Goal: Information Seeking & Learning: Learn about a topic

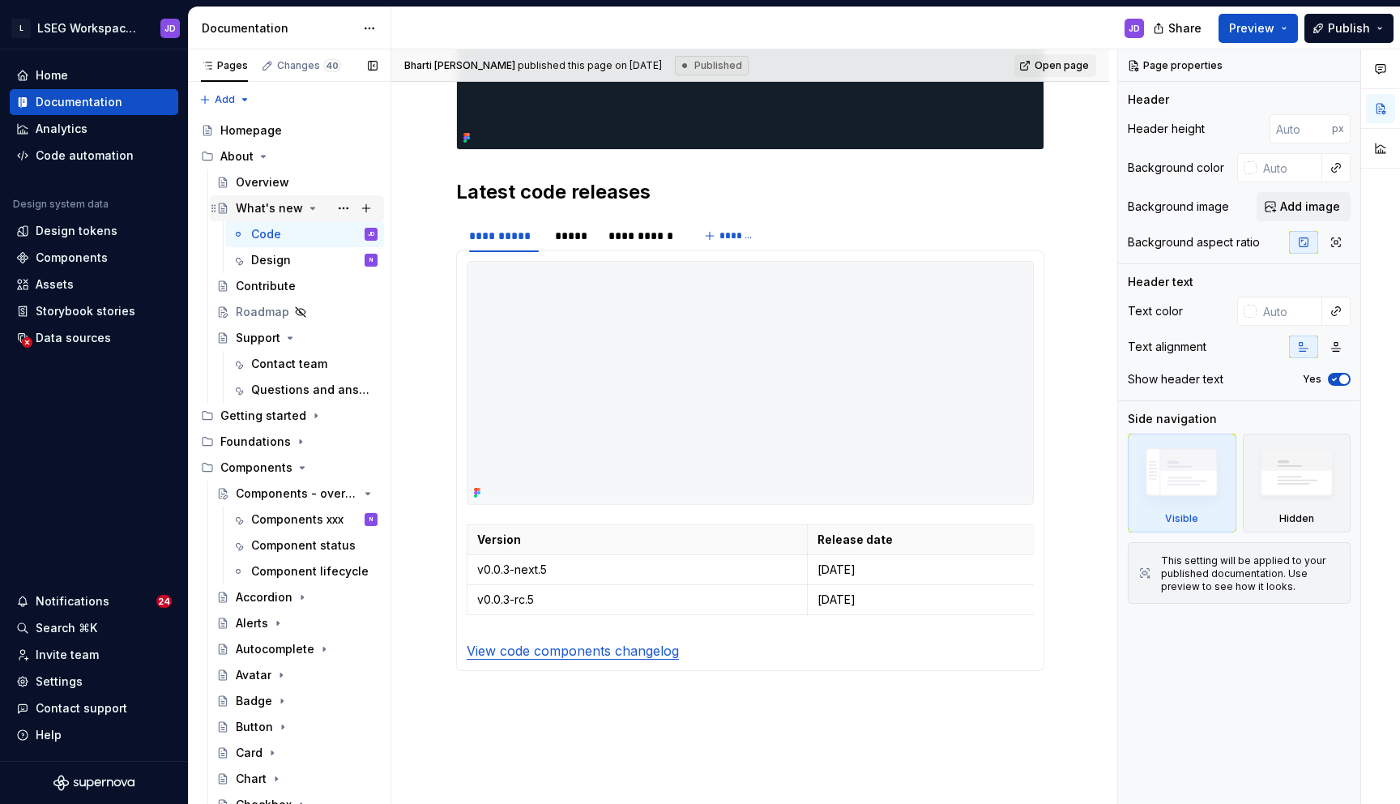
click at [306, 208] on icon "Page tree" at bounding box center [312, 208] width 13 height 13
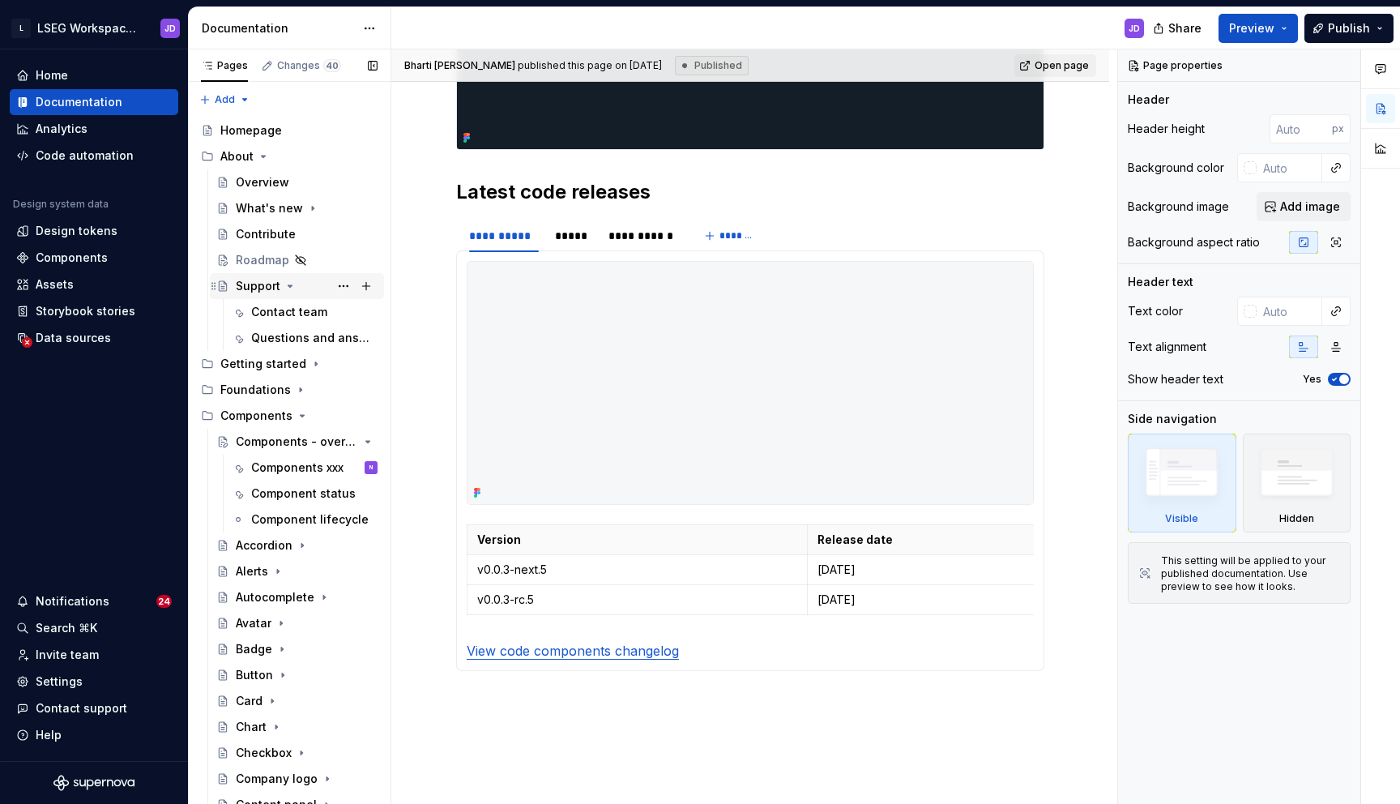
click at [292, 285] on icon "Page tree" at bounding box center [290, 286] width 13 height 13
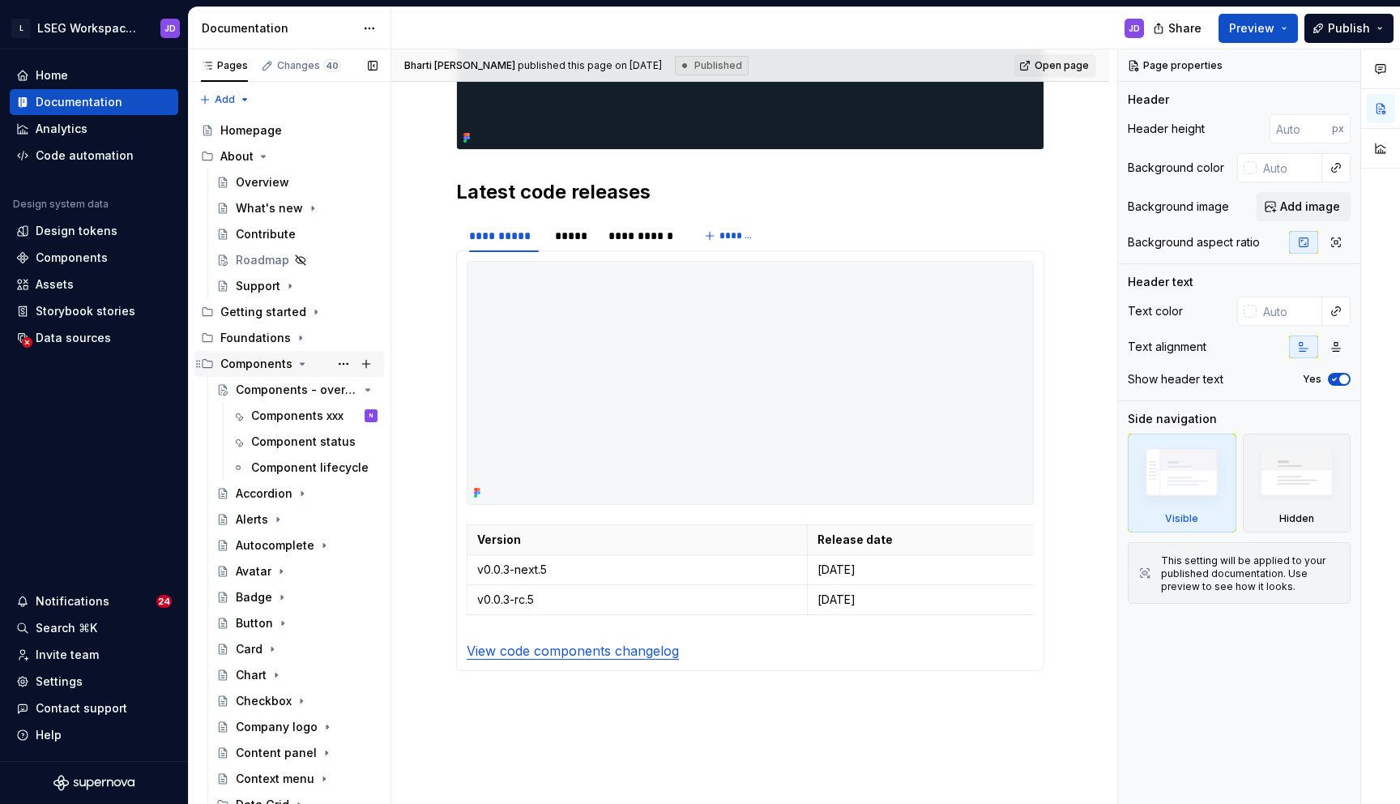
click at [296, 362] on icon "Page tree" at bounding box center [302, 363] width 13 height 13
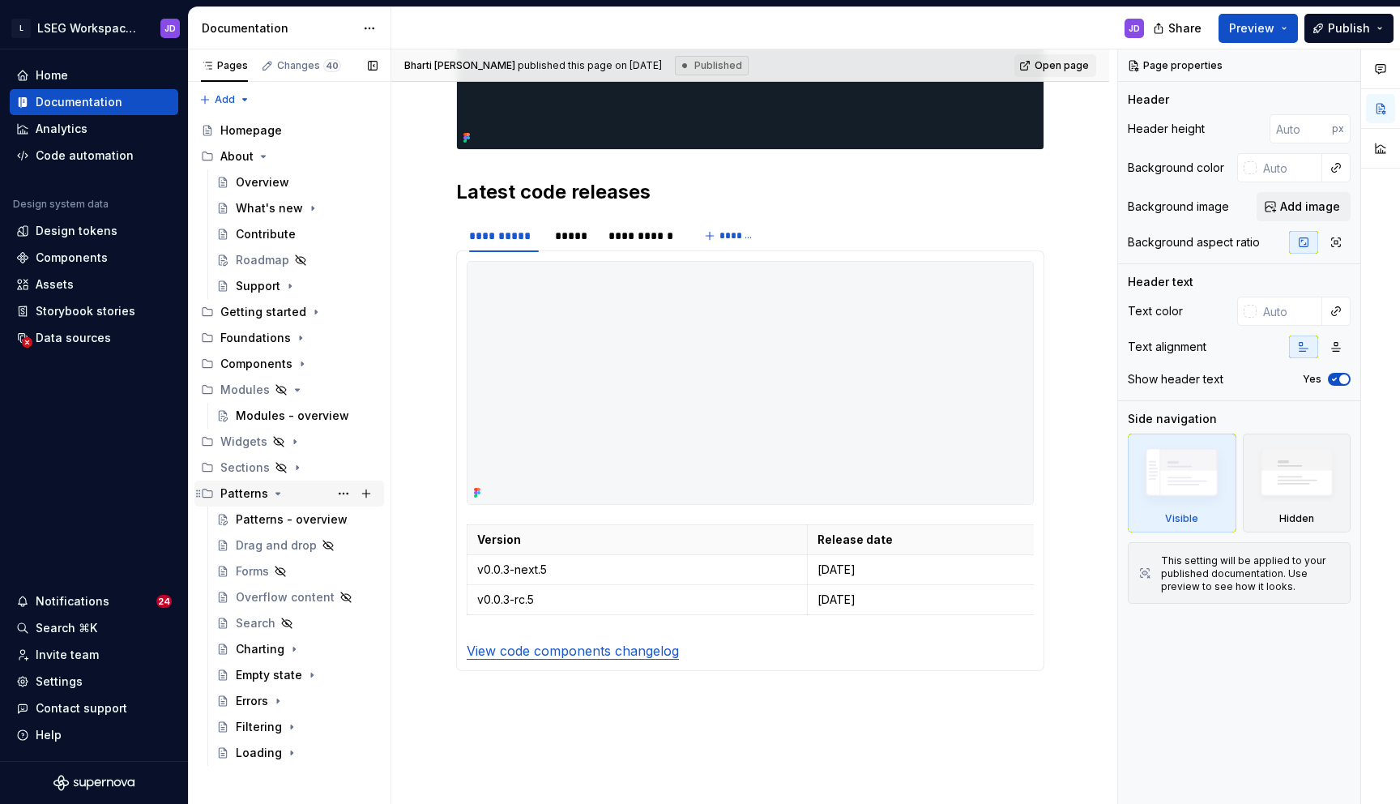
click at [274, 498] on icon "Page tree" at bounding box center [277, 493] width 13 height 13
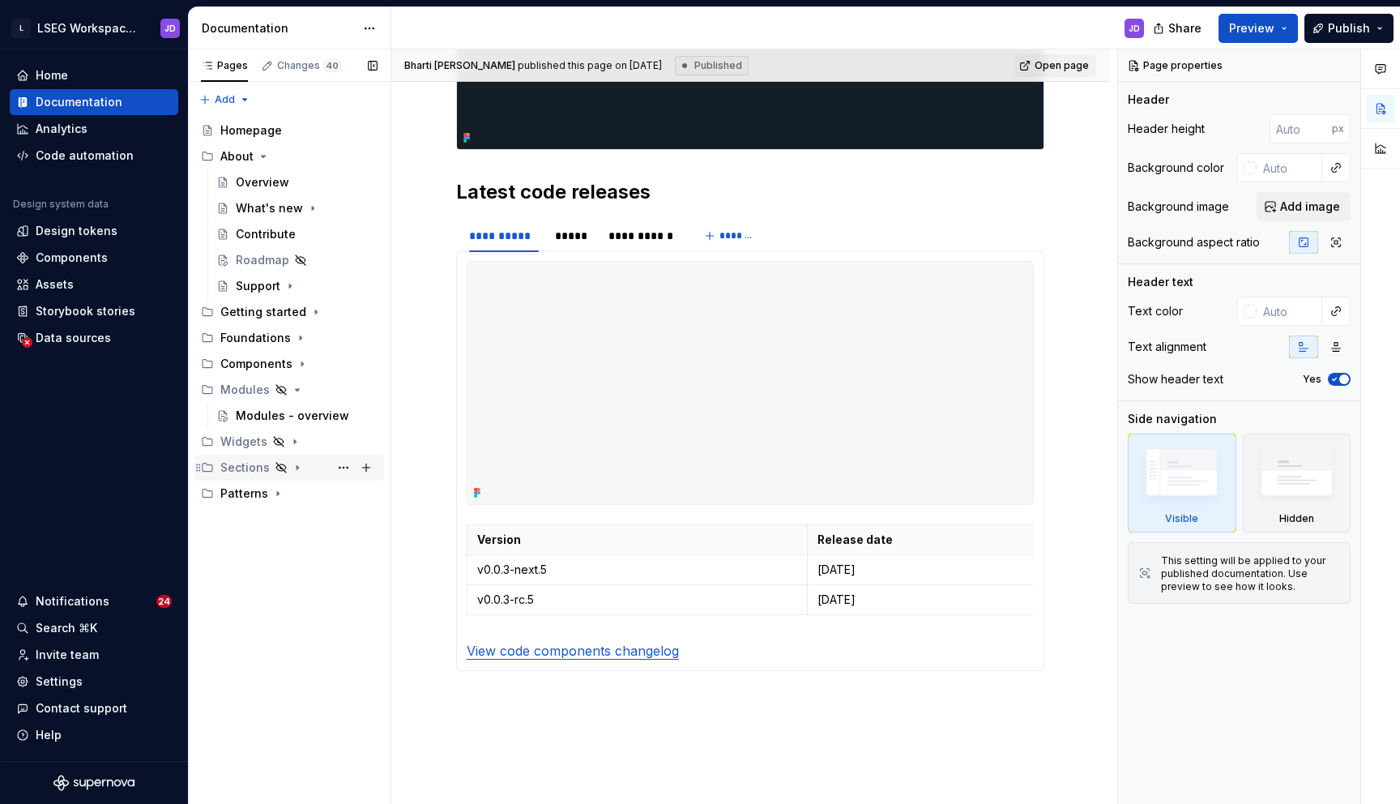
click at [297, 468] on icon "Page tree" at bounding box center [298, 468] width 2 height 4
click at [283, 500] on div "Sections - overview" at bounding box center [282, 493] width 93 height 16
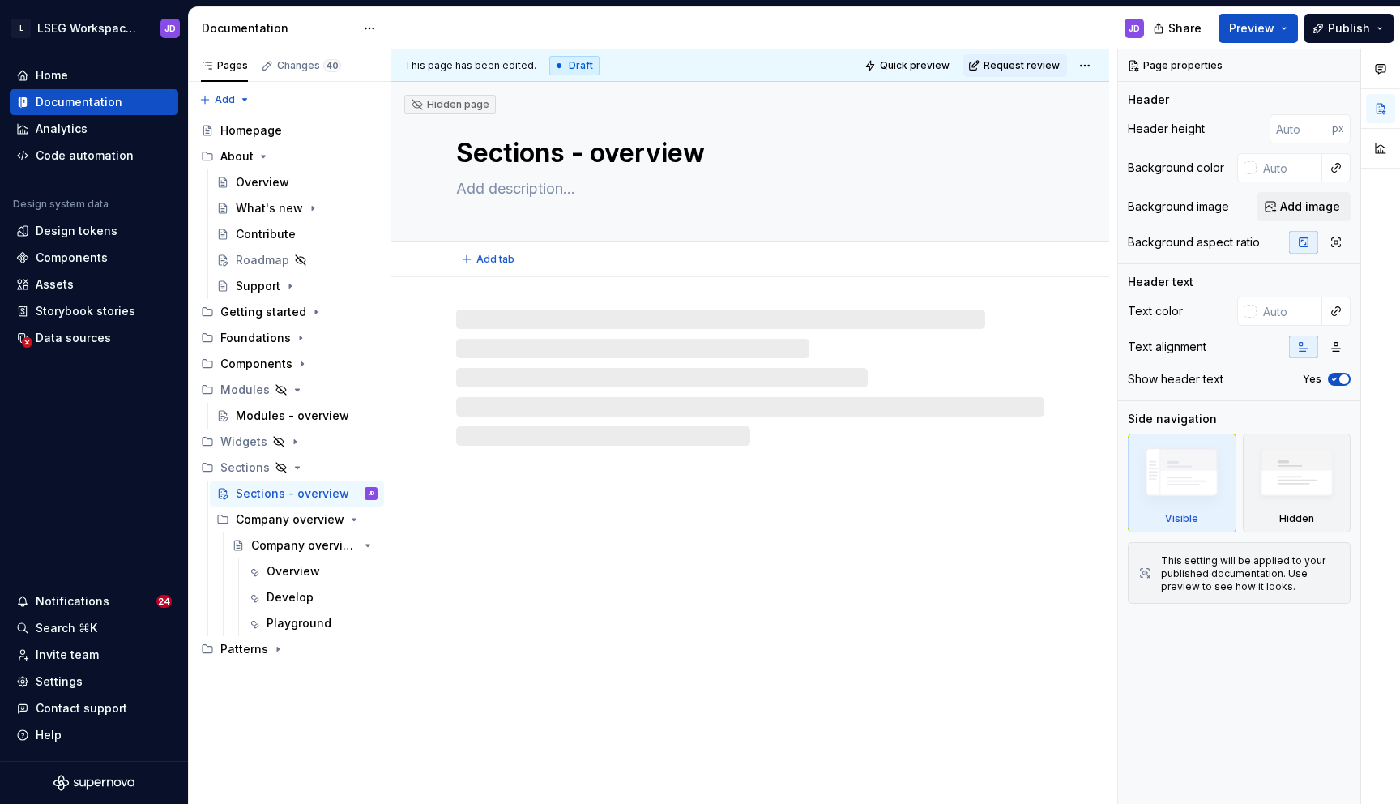
click at [506, 190] on textarea at bounding box center [747, 189] width 588 height 26
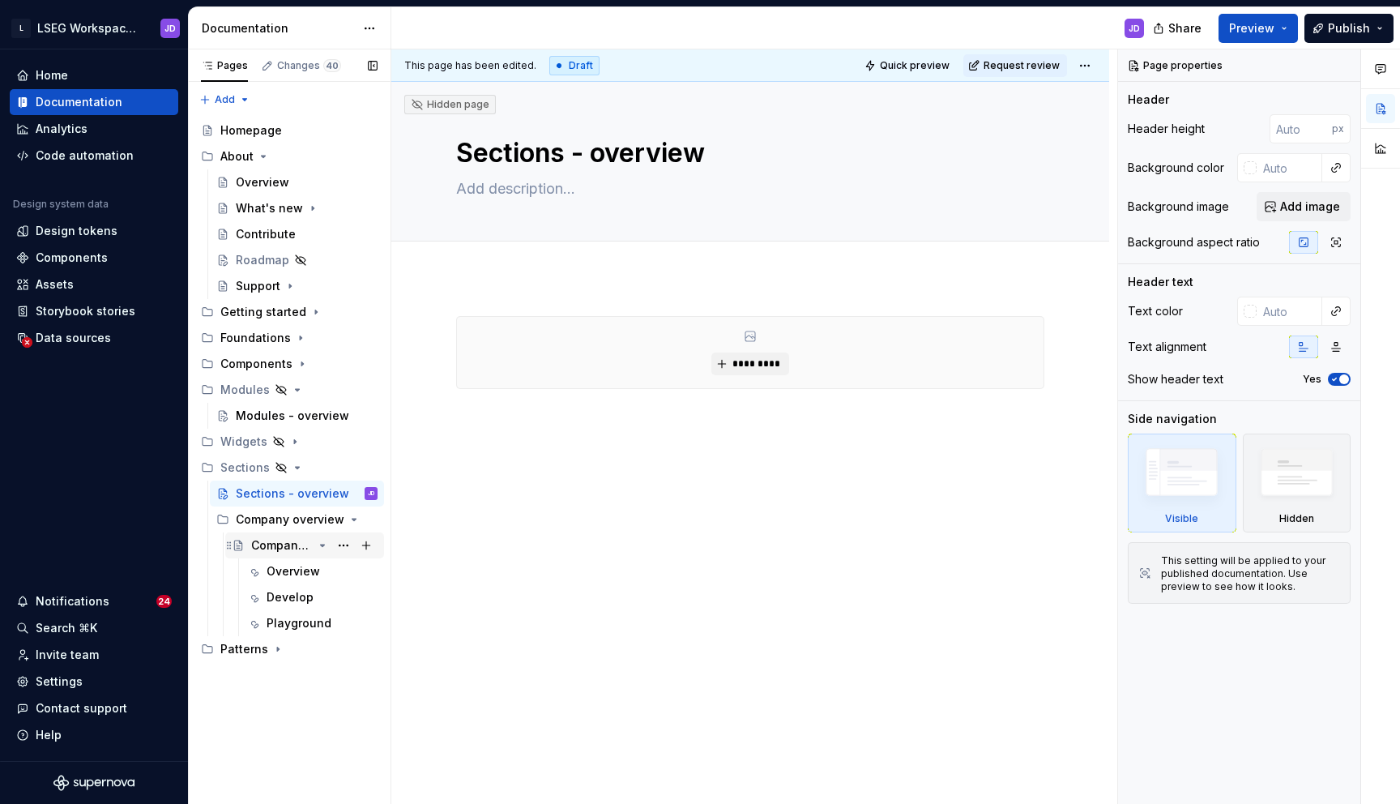
click at [275, 546] on div "Company overview - Public" at bounding box center [282, 545] width 62 height 16
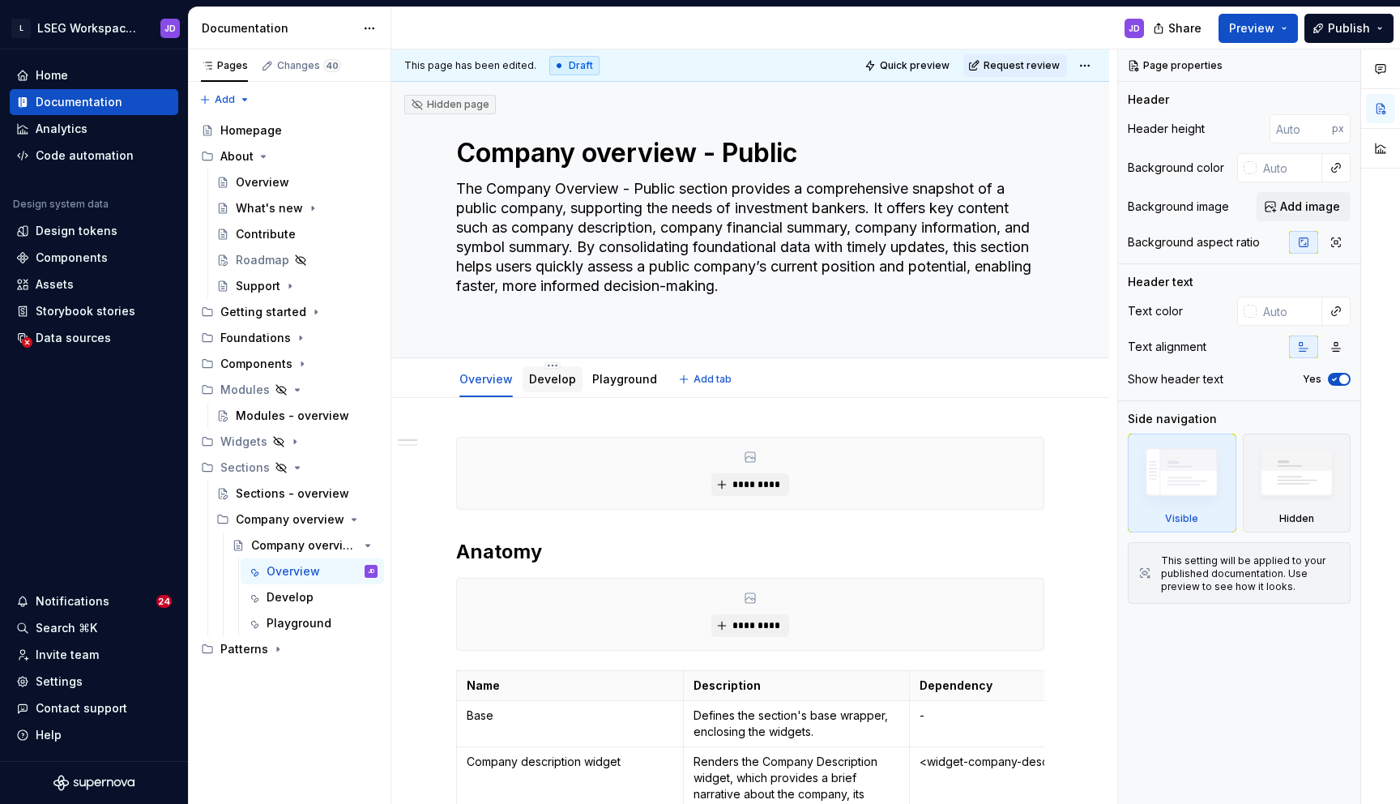
click at [538, 374] on link "Develop" at bounding box center [552, 379] width 47 height 14
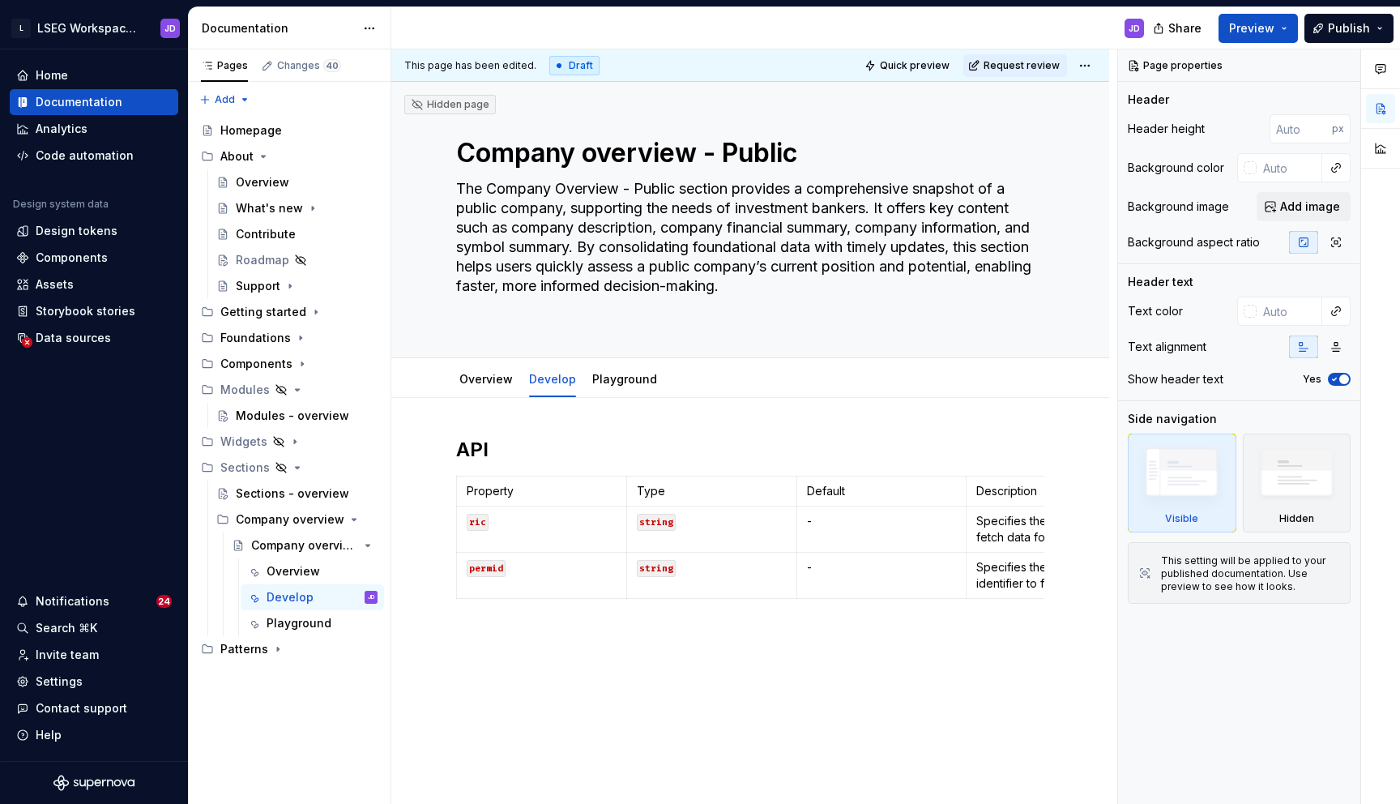
scroll to position [61, 0]
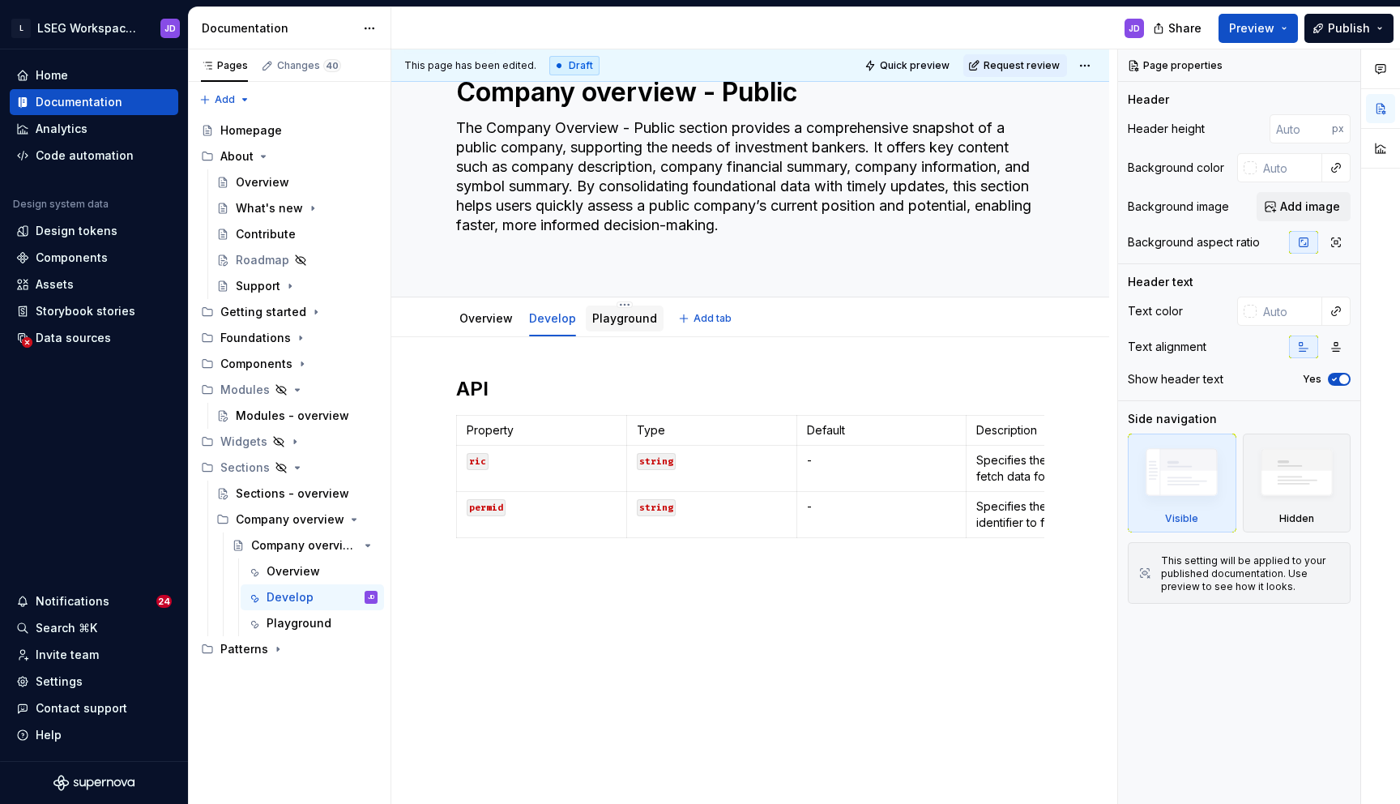
click at [636, 320] on link "Playground" at bounding box center [624, 318] width 65 height 14
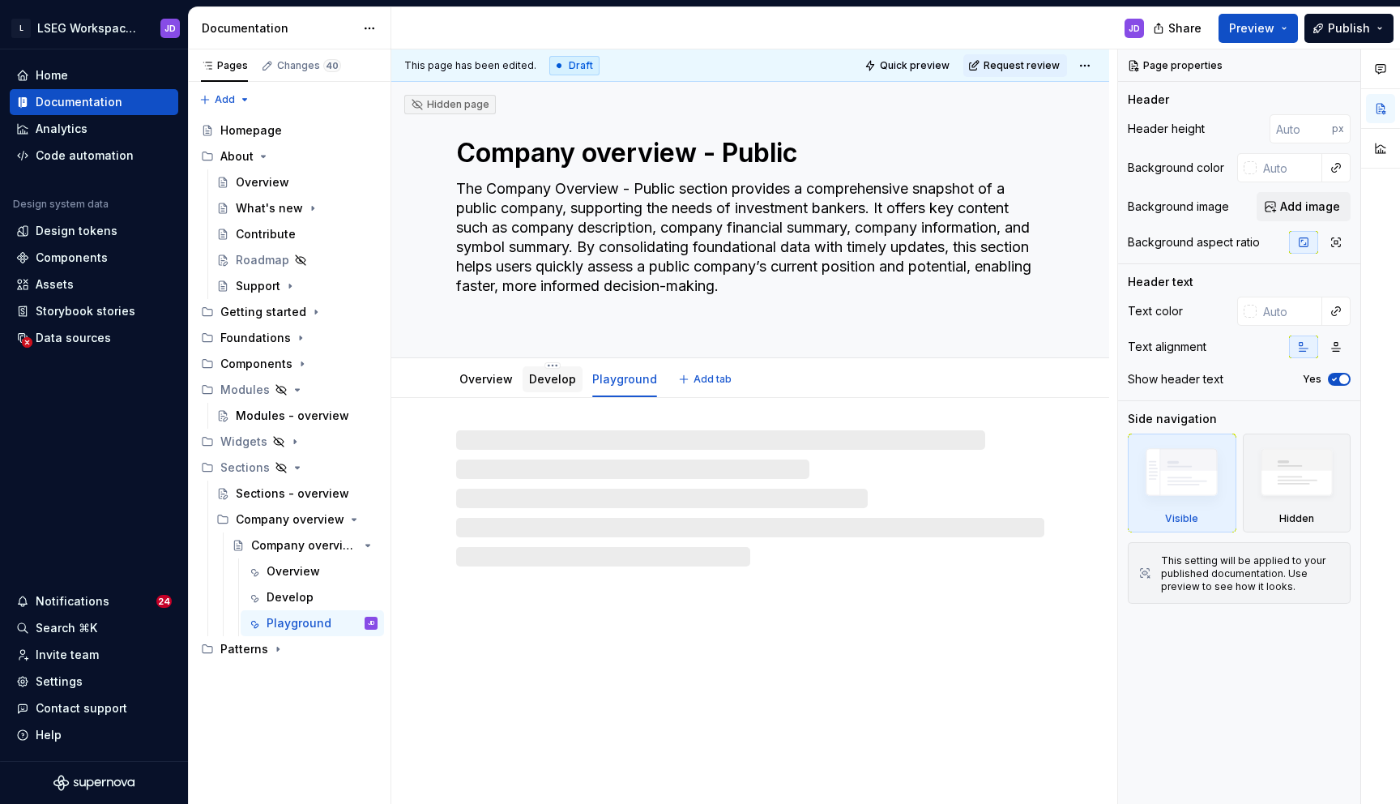
click at [550, 386] on div "Develop" at bounding box center [552, 379] width 47 height 16
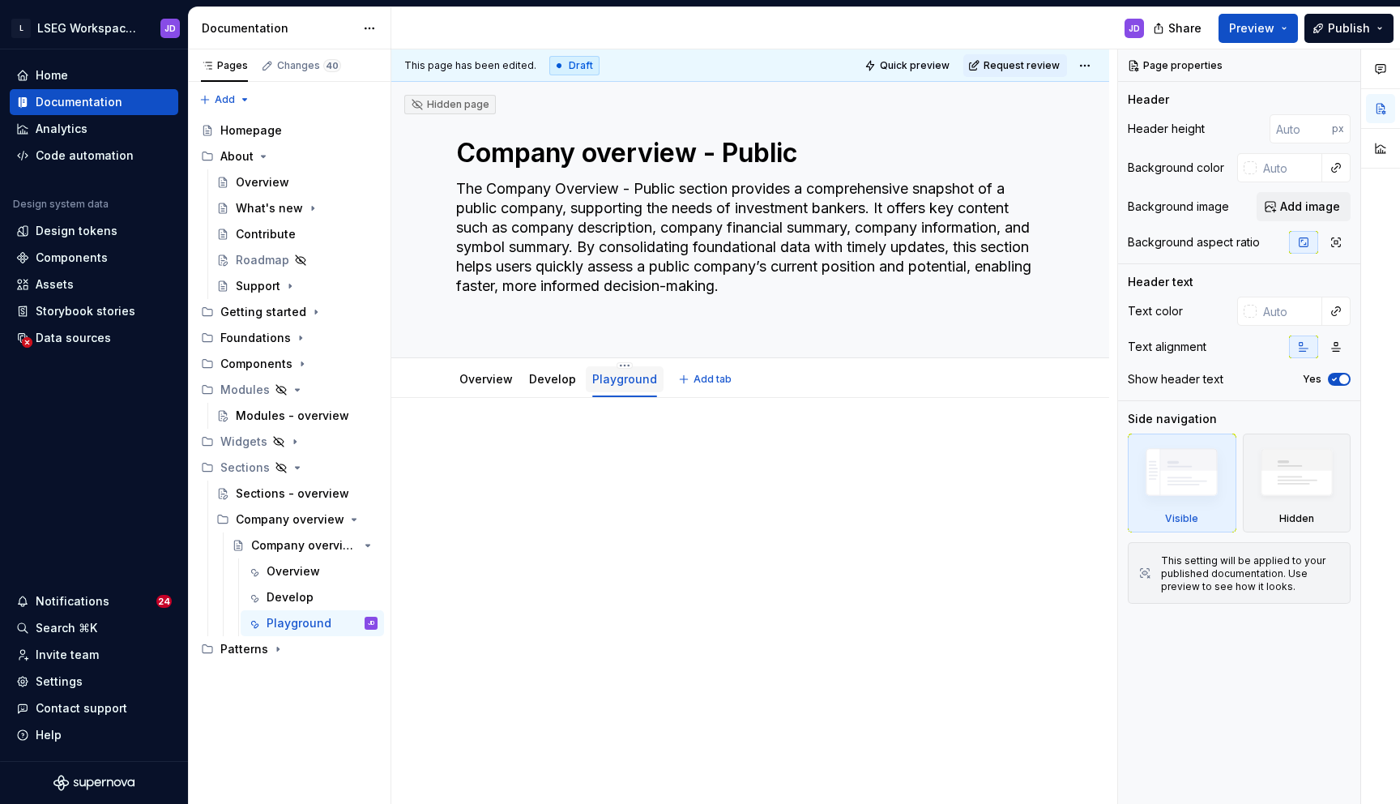
click at [614, 386] on div "Playground" at bounding box center [624, 379] width 65 height 16
click at [468, 384] on link "Overview" at bounding box center [485, 379] width 53 height 14
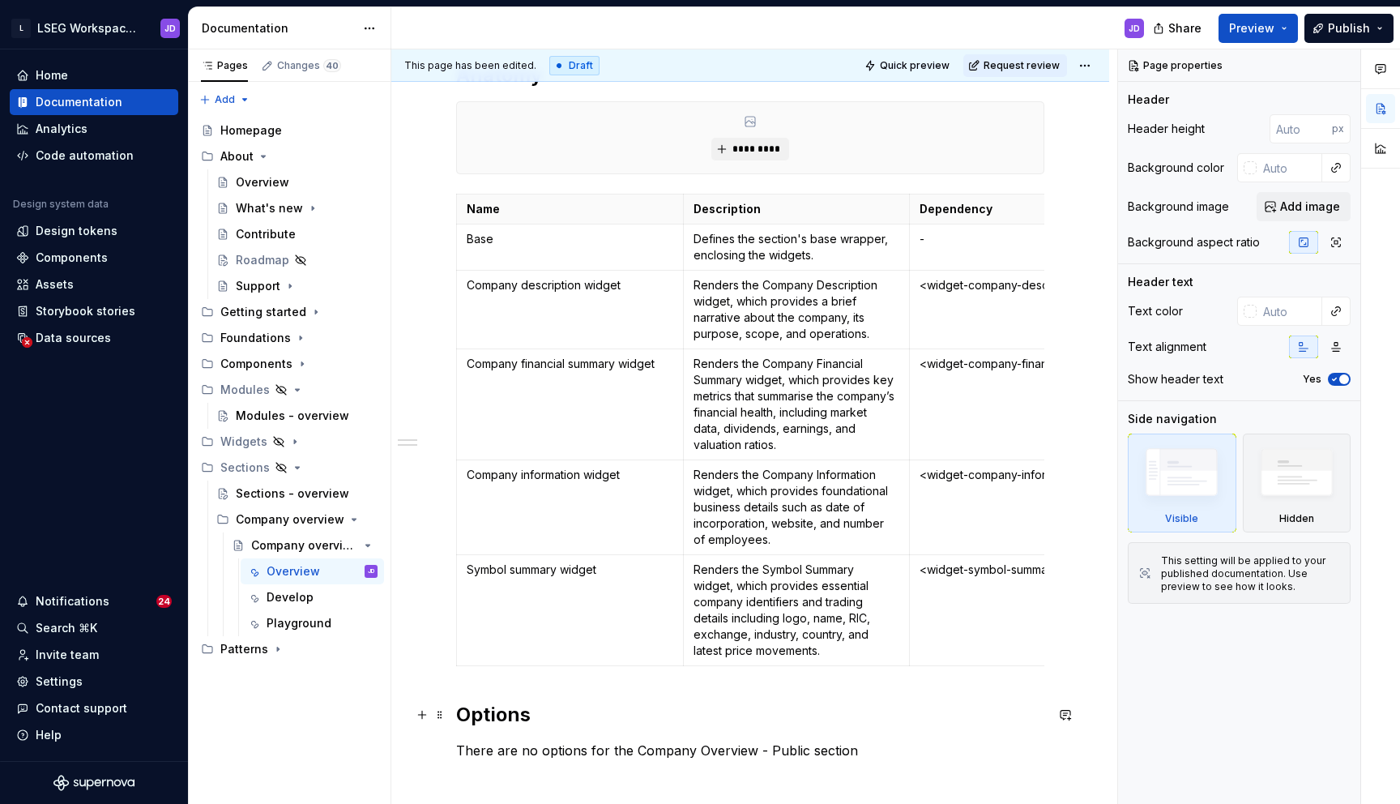
scroll to position [438, 0]
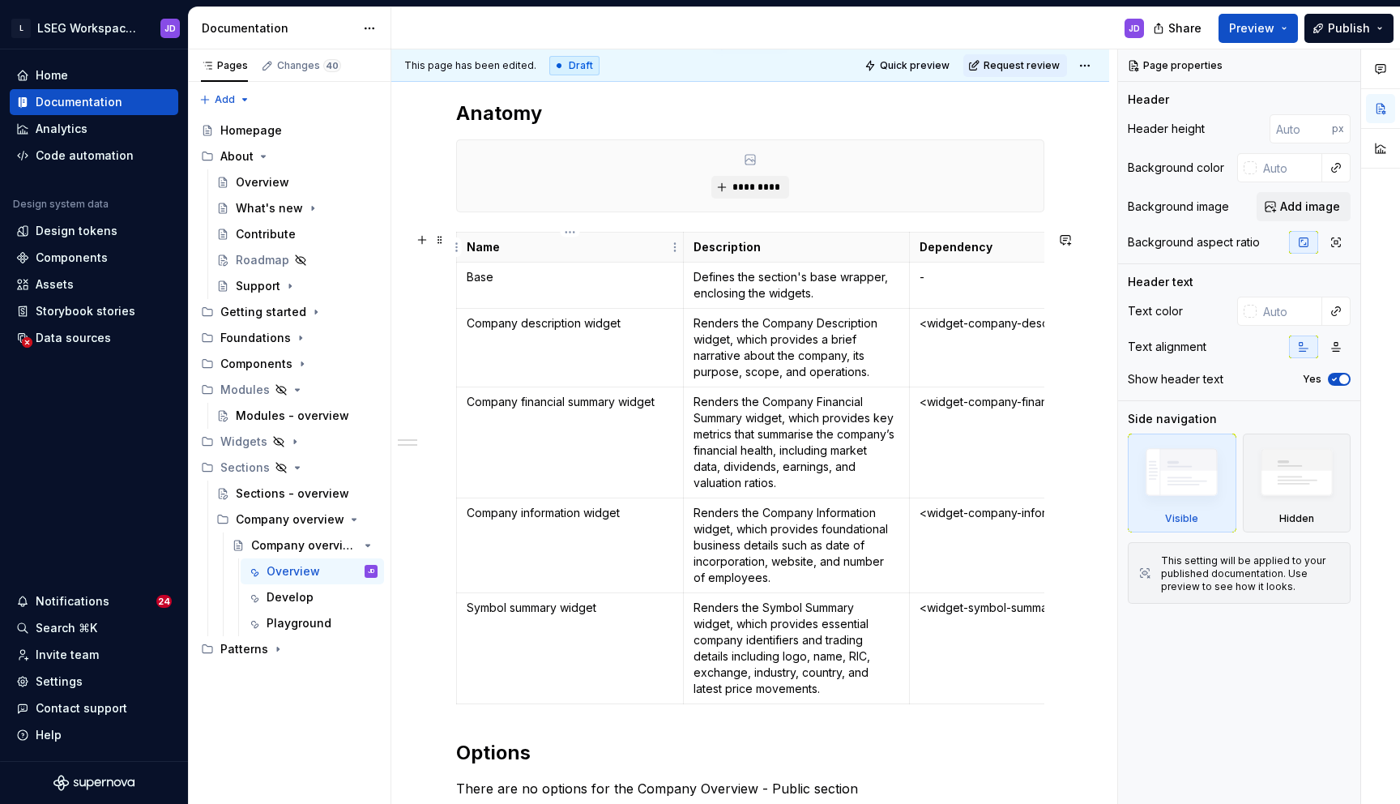
click at [468, 247] on strong "Name" at bounding box center [483, 247] width 33 height 14
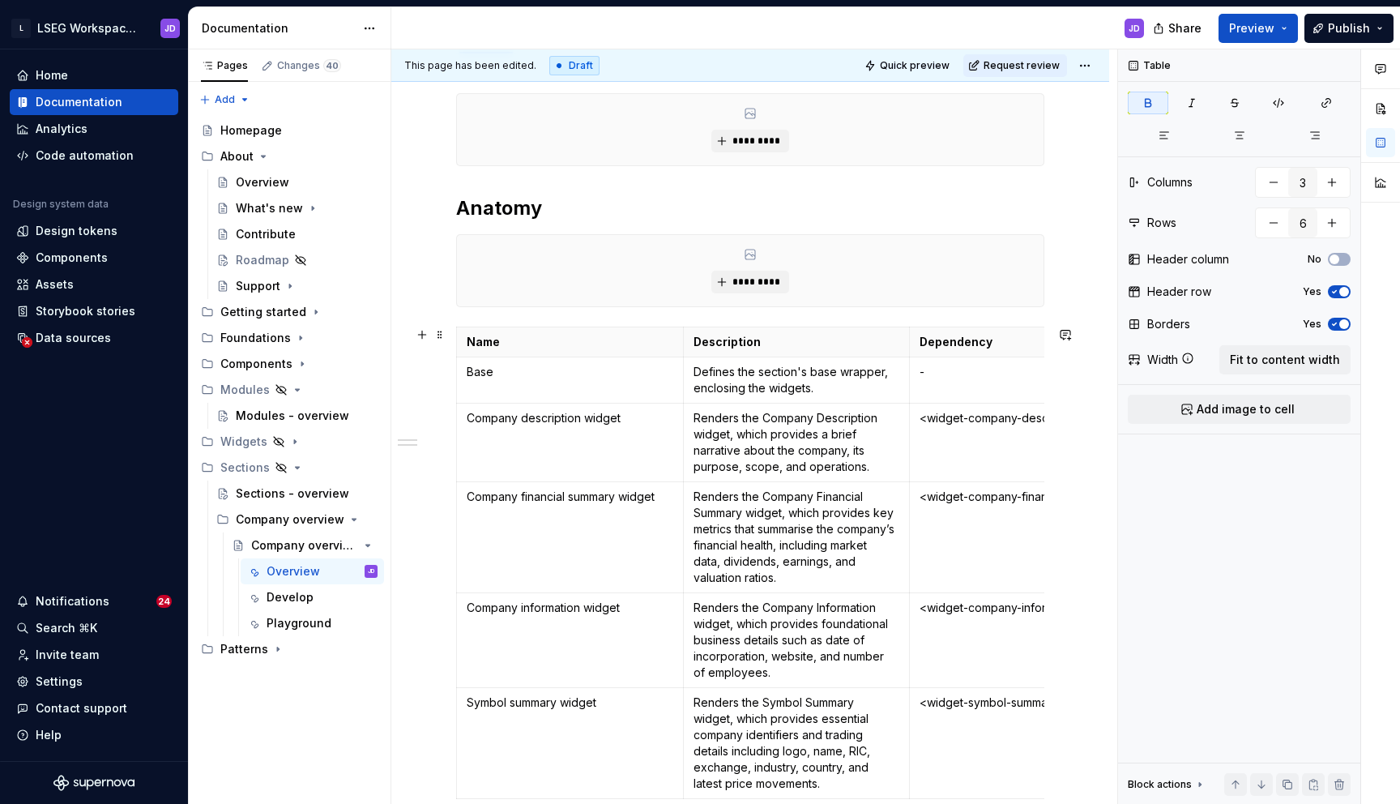
scroll to position [0, 0]
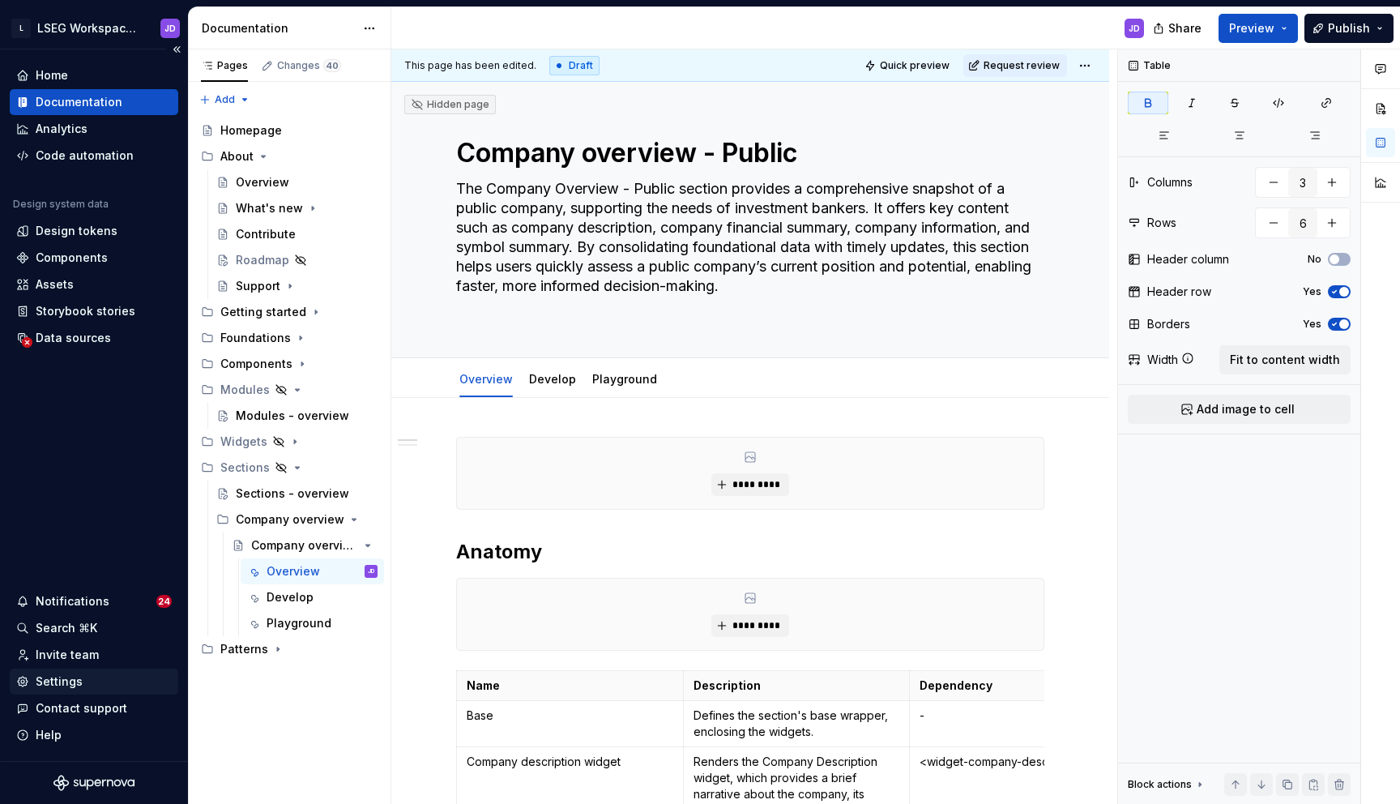
click at [78, 684] on div "Settings" at bounding box center [59, 681] width 47 height 16
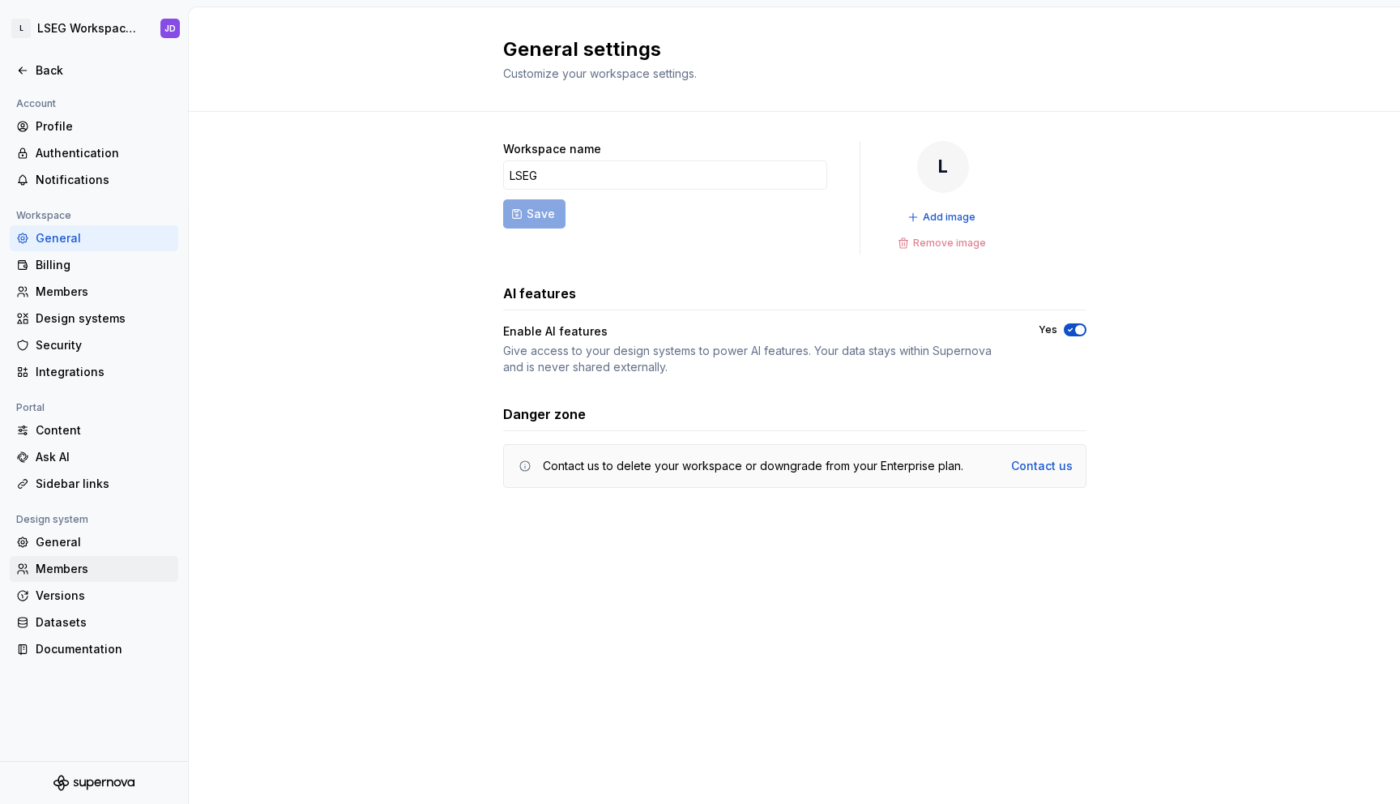
click at [82, 565] on div "Members" at bounding box center [104, 569] width 136 height 16
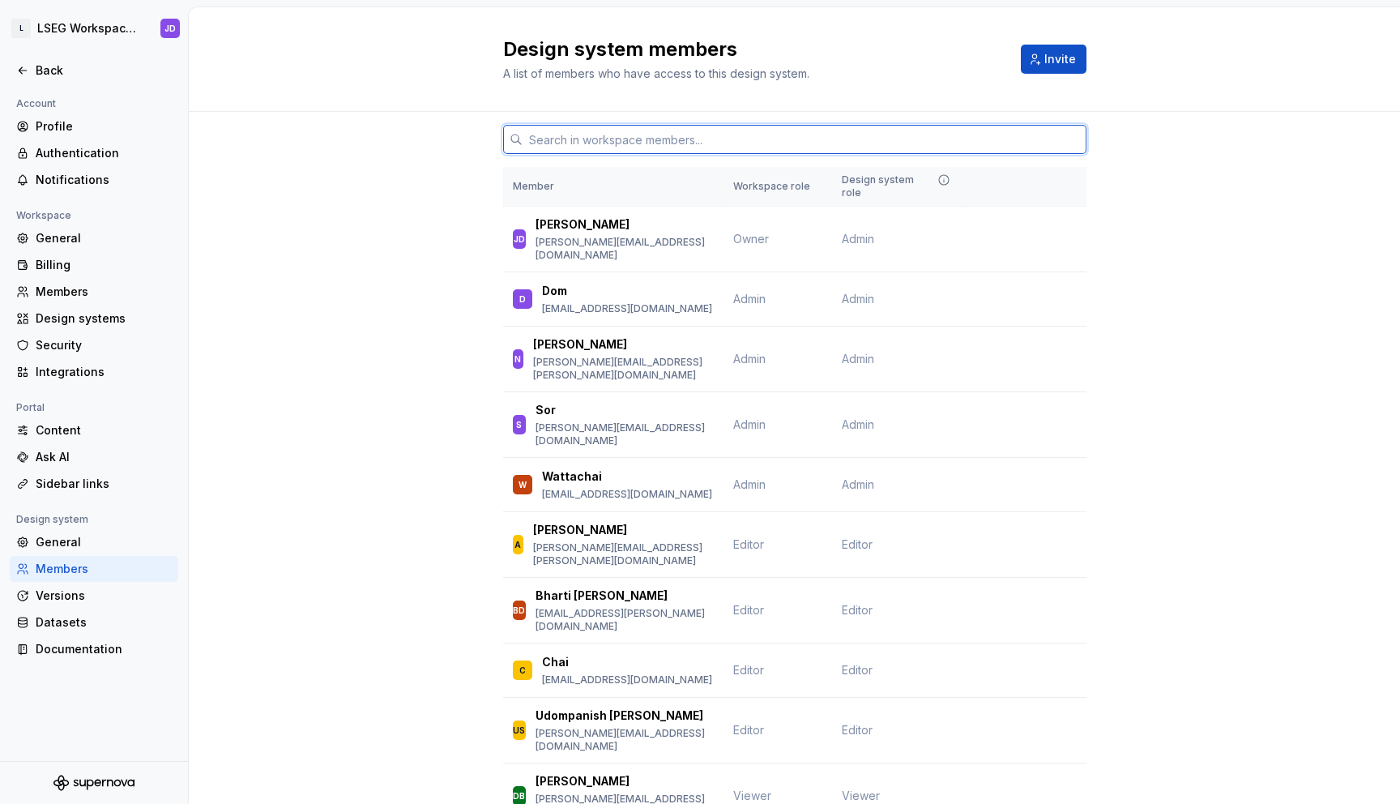
click at [604, 135] on input "text" at bounding box center [805, 139] width 564 height 29
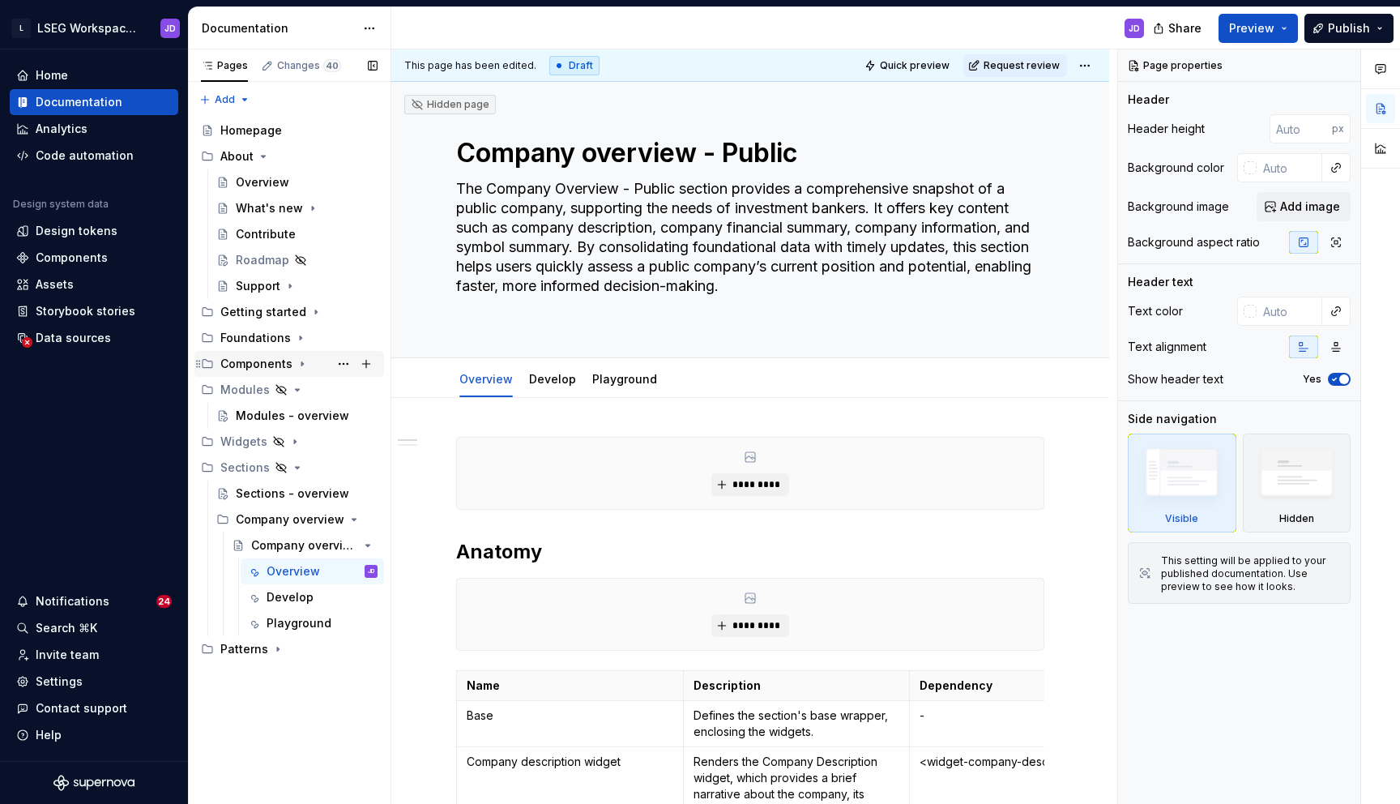
click at [267, 360] on div "Components" at bounding box center [256, 364] width 72 height 16
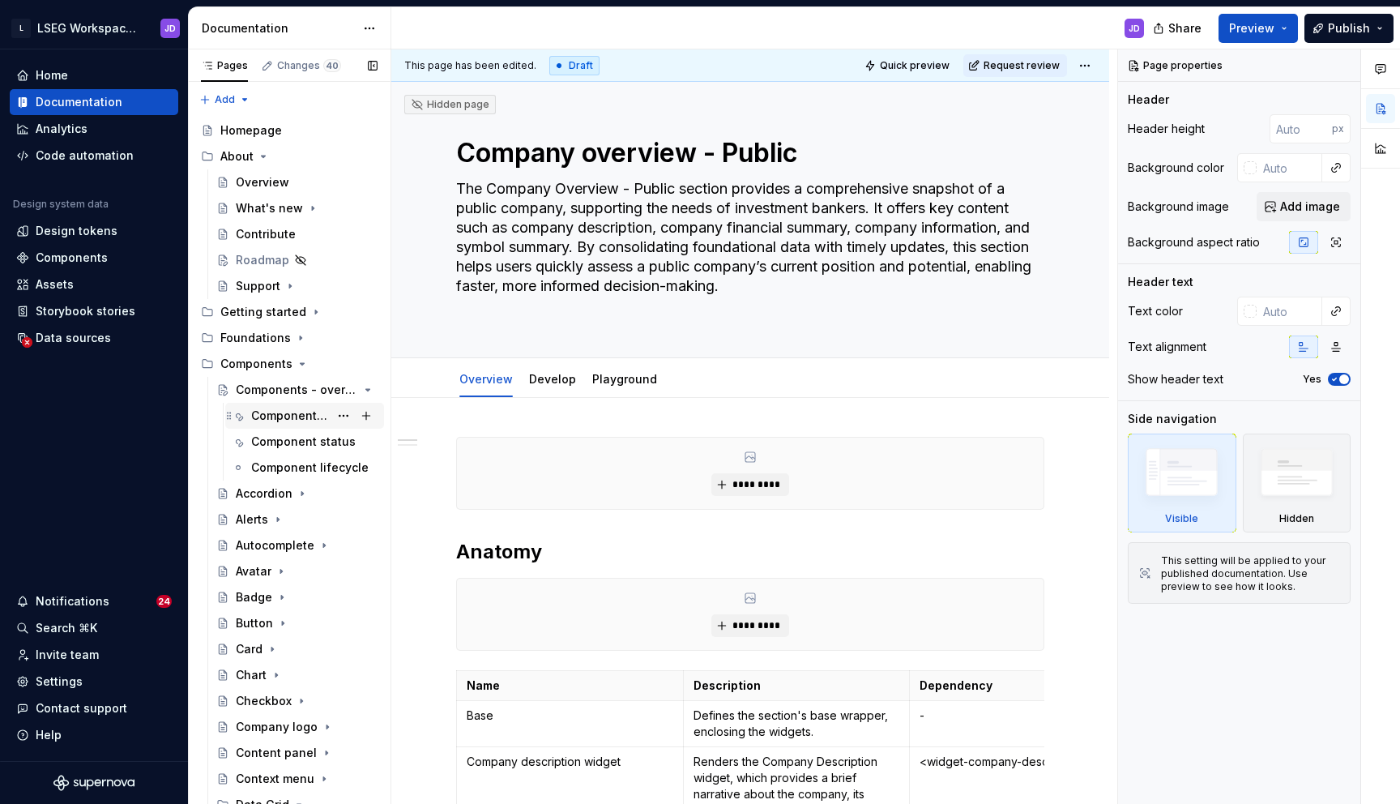
click at [267, 415] on div "Components xxx" at bounding box center [290, 416] width 78 height 16
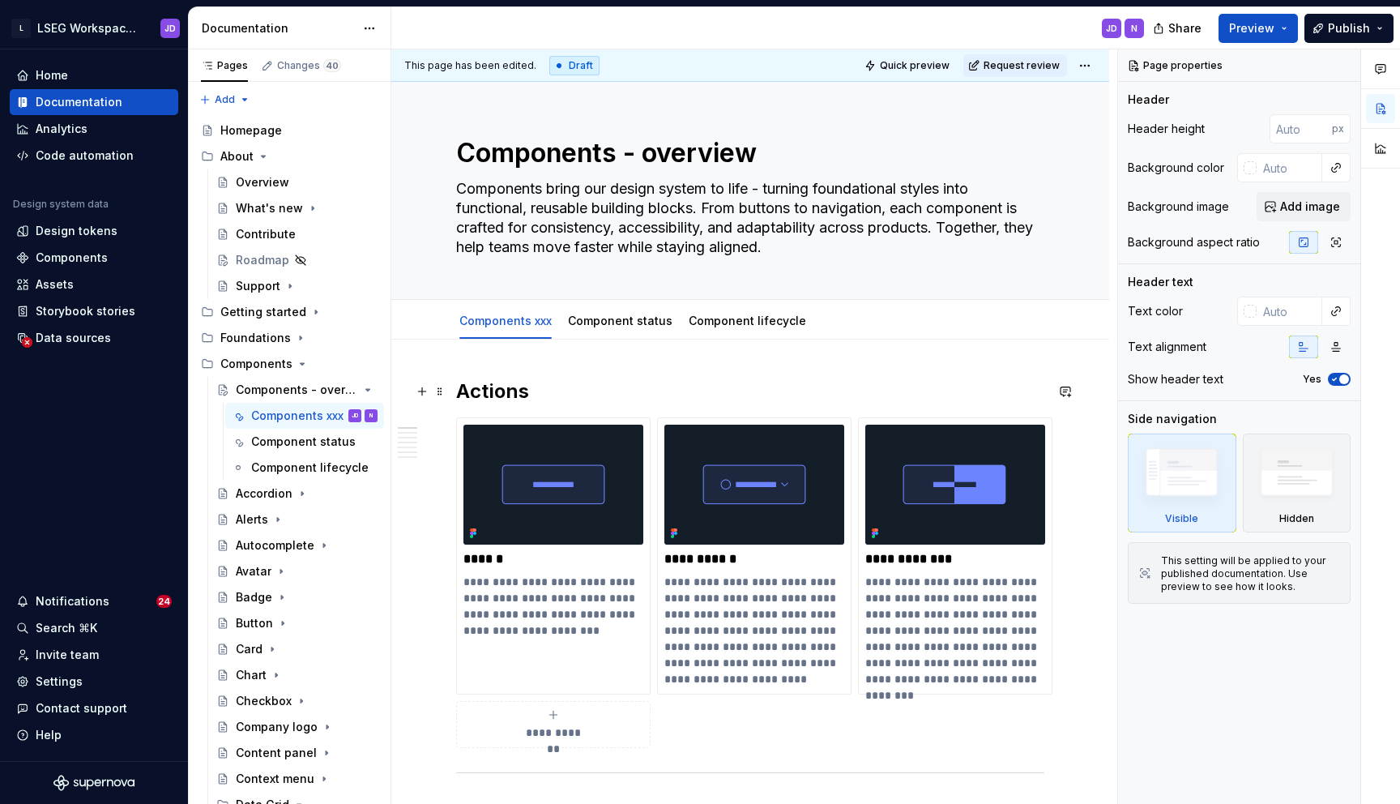
click at [571, 391] on h2 "Actions" at bounding box center [750, 391] width 588 height 26
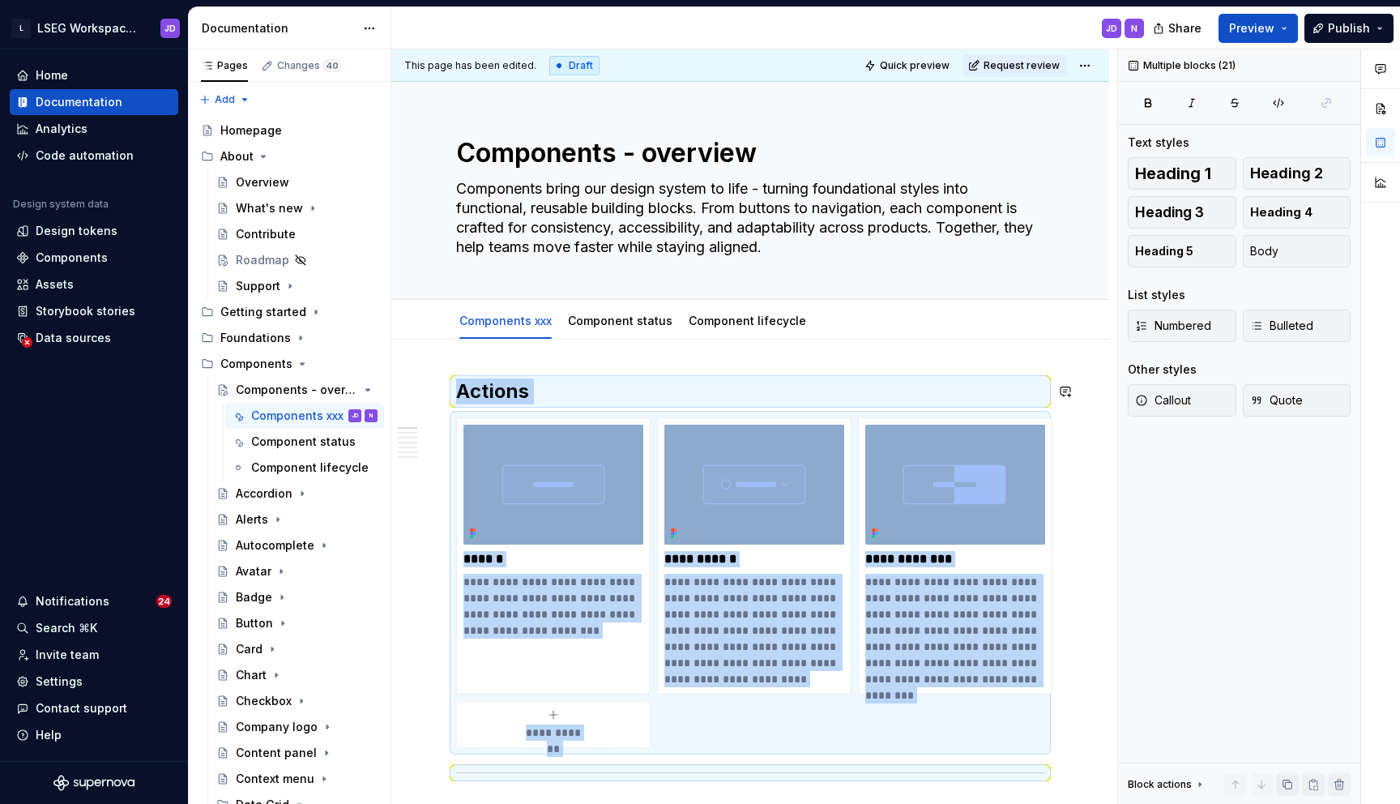
copy div "**********"
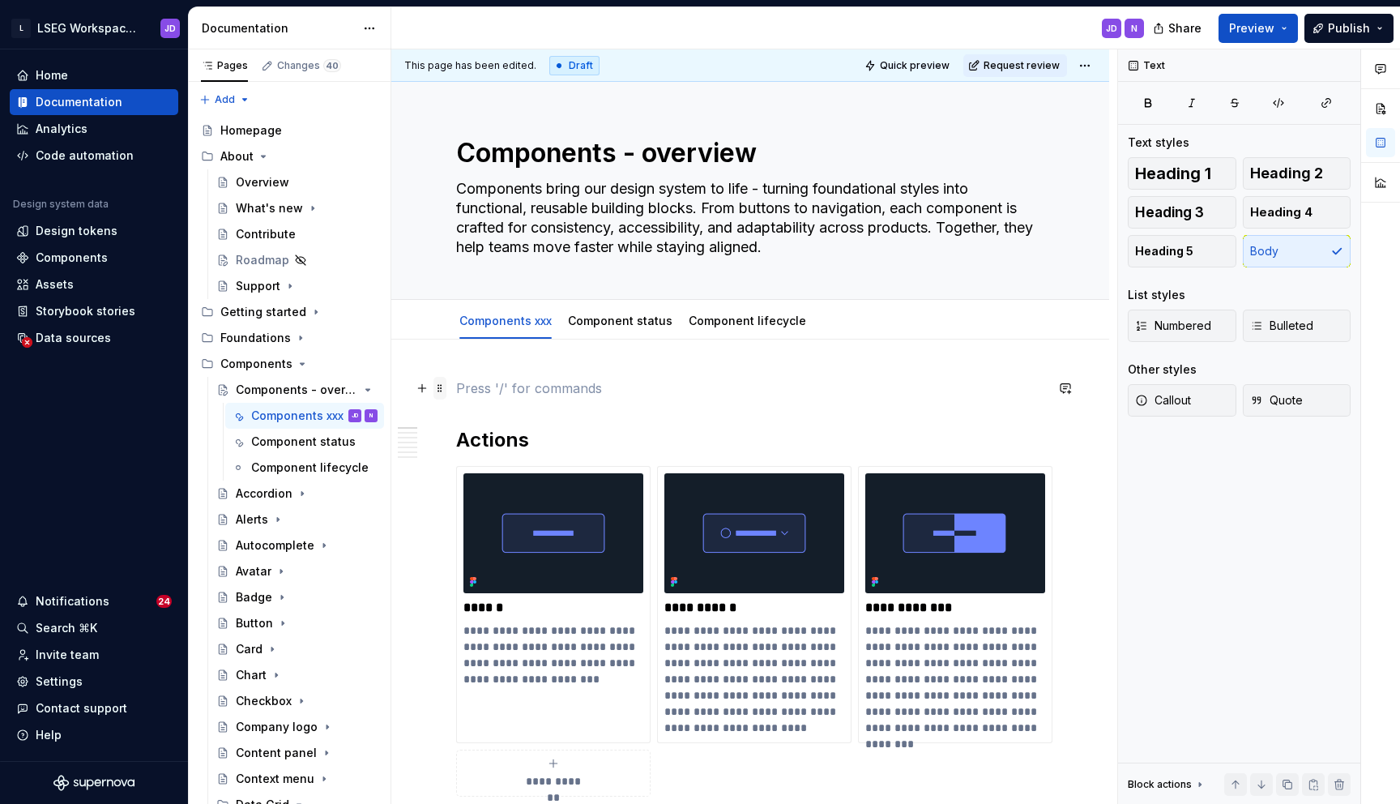
click at [437, 390] on span at bounding box center [439, 388] width 13 height 23
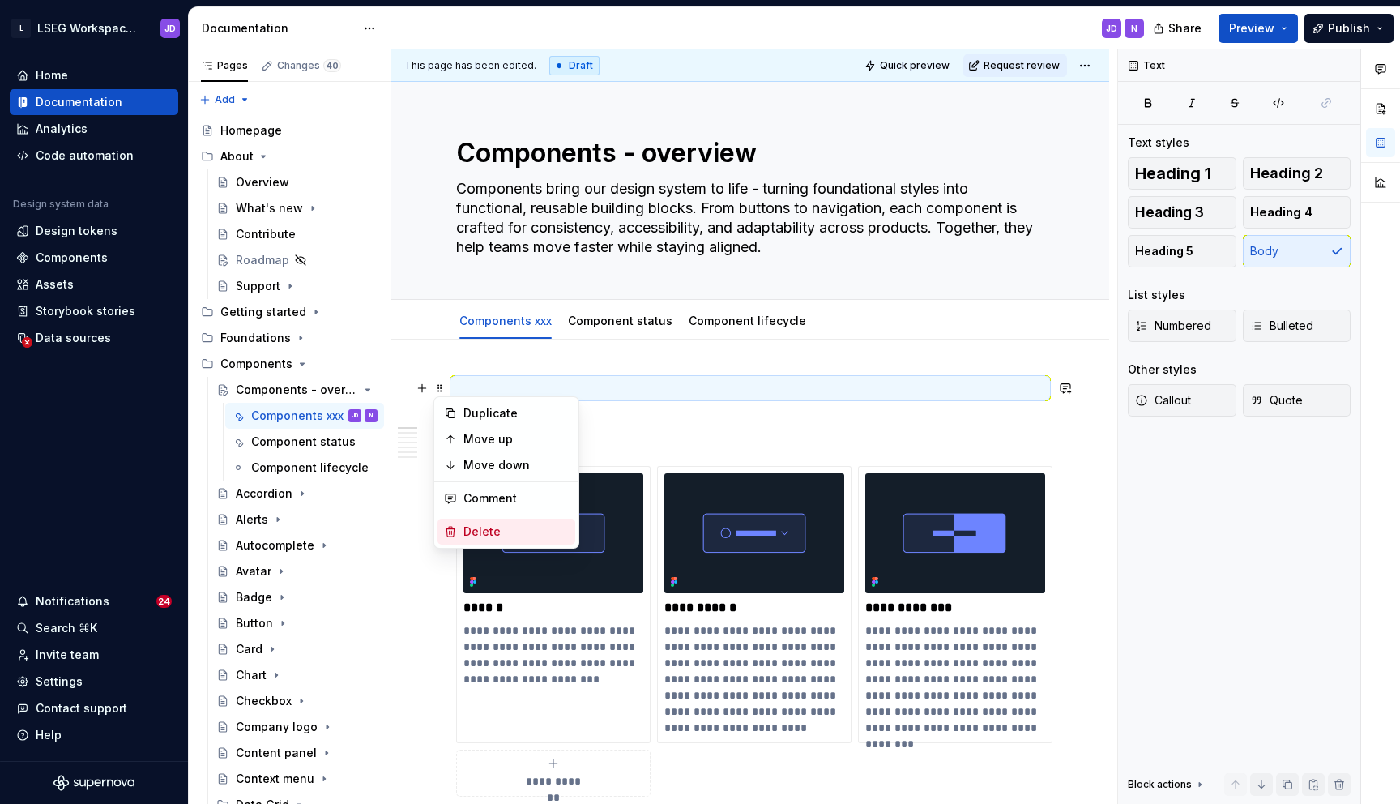
click at [487, 526] on div "Delete" at bounding box center [515, 531] width 105 height 16
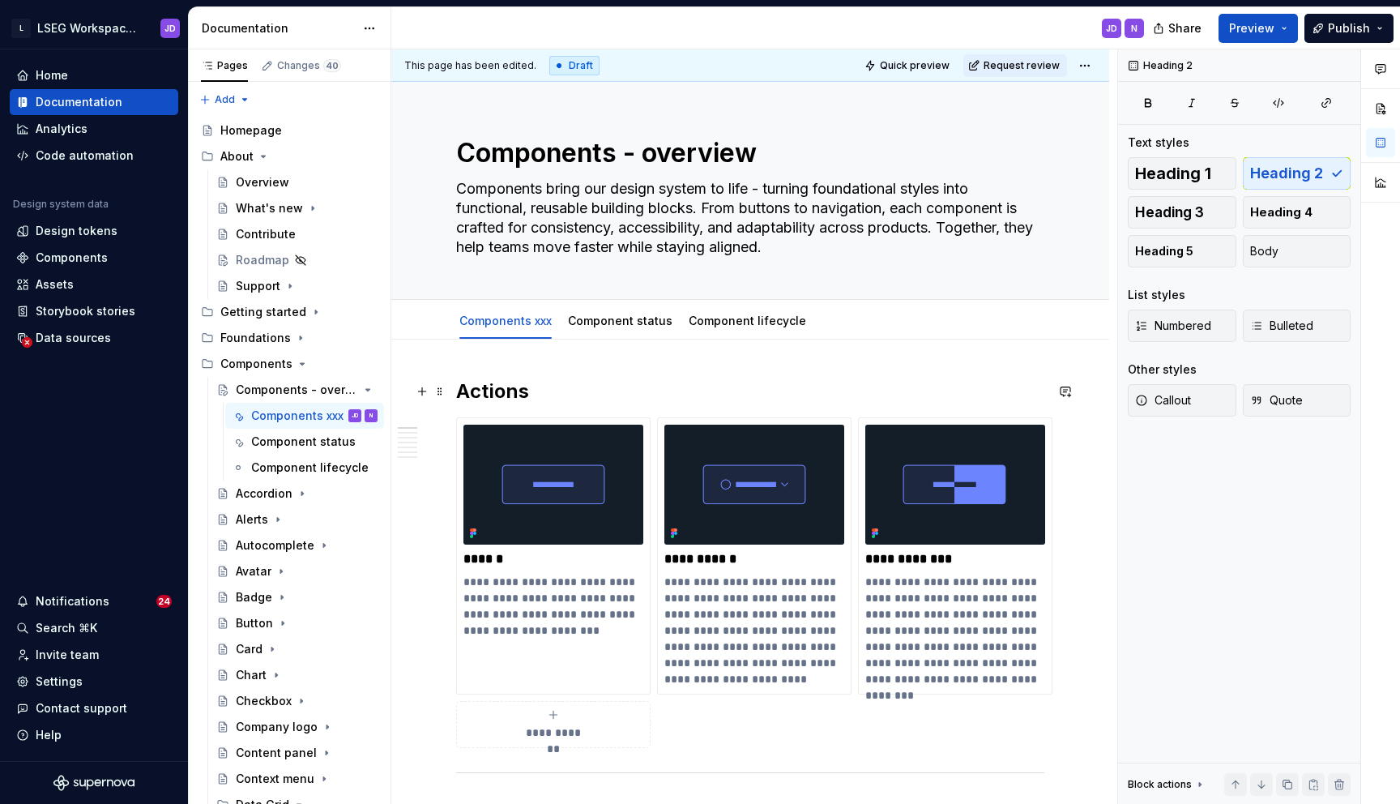
click at [482, 378] on h2 "Actions" at bounding box center [750, 391] width 588 height 26
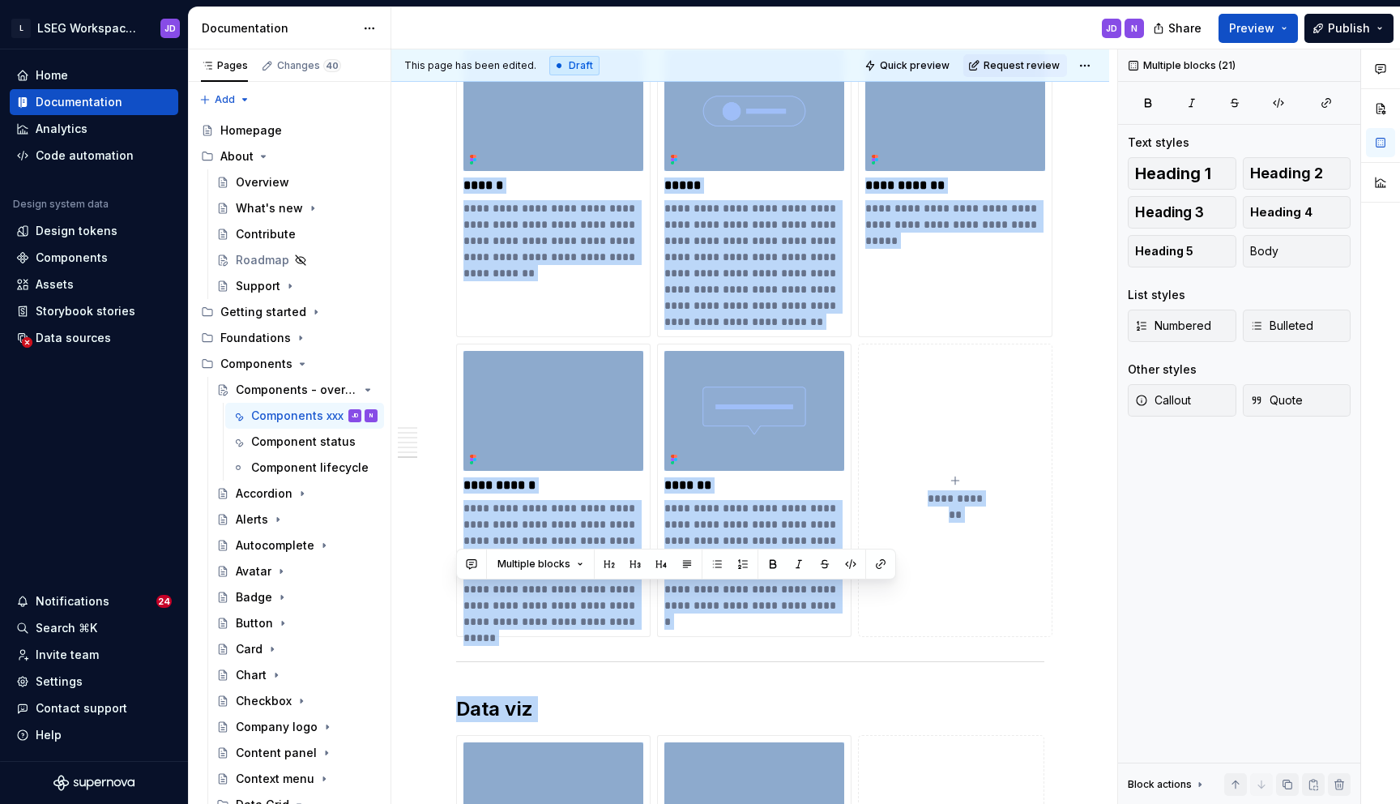
scroll to position [6779, 0]
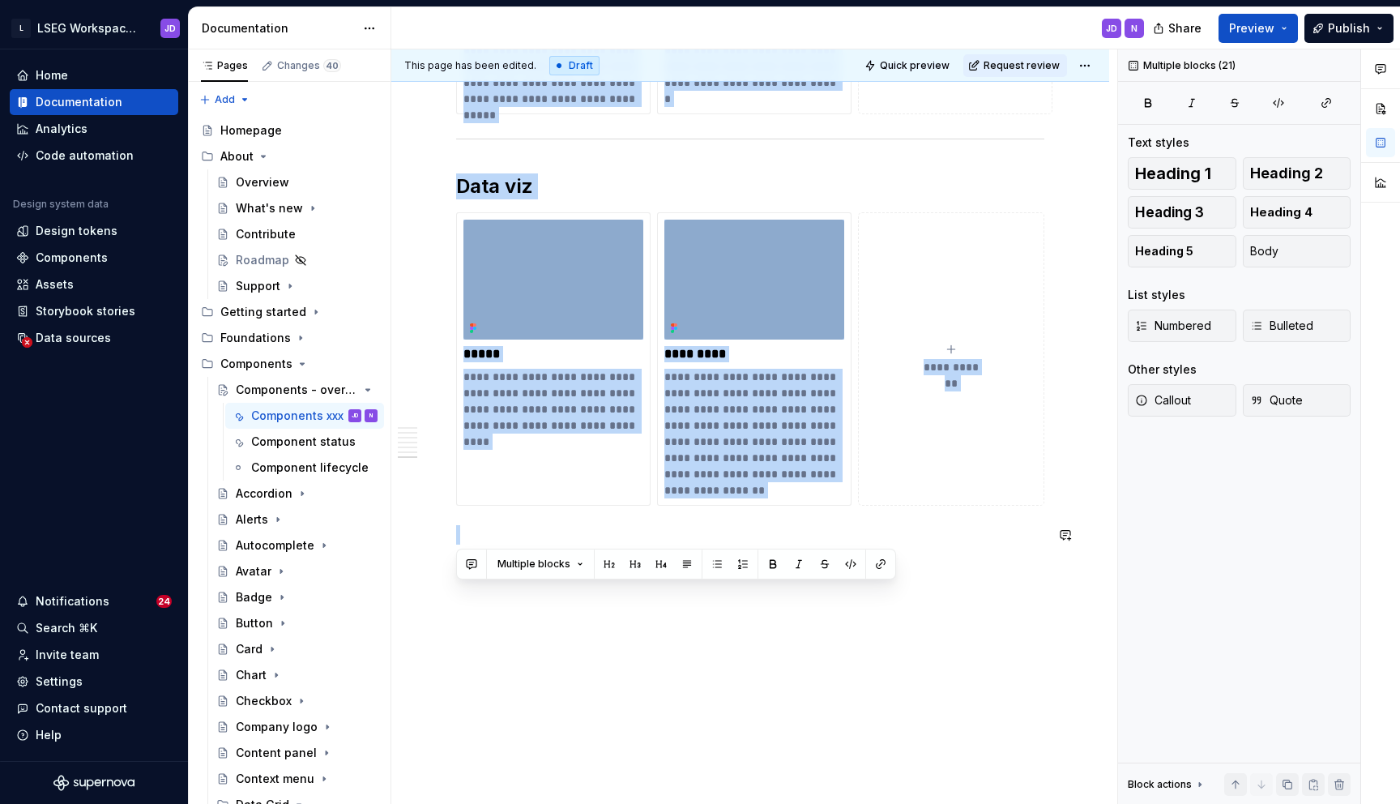
drag, startPoint x: 462, startPoint y: 149, endPoint x: 804, endPoint y: 544, distance: 522.7
copy div "**********"
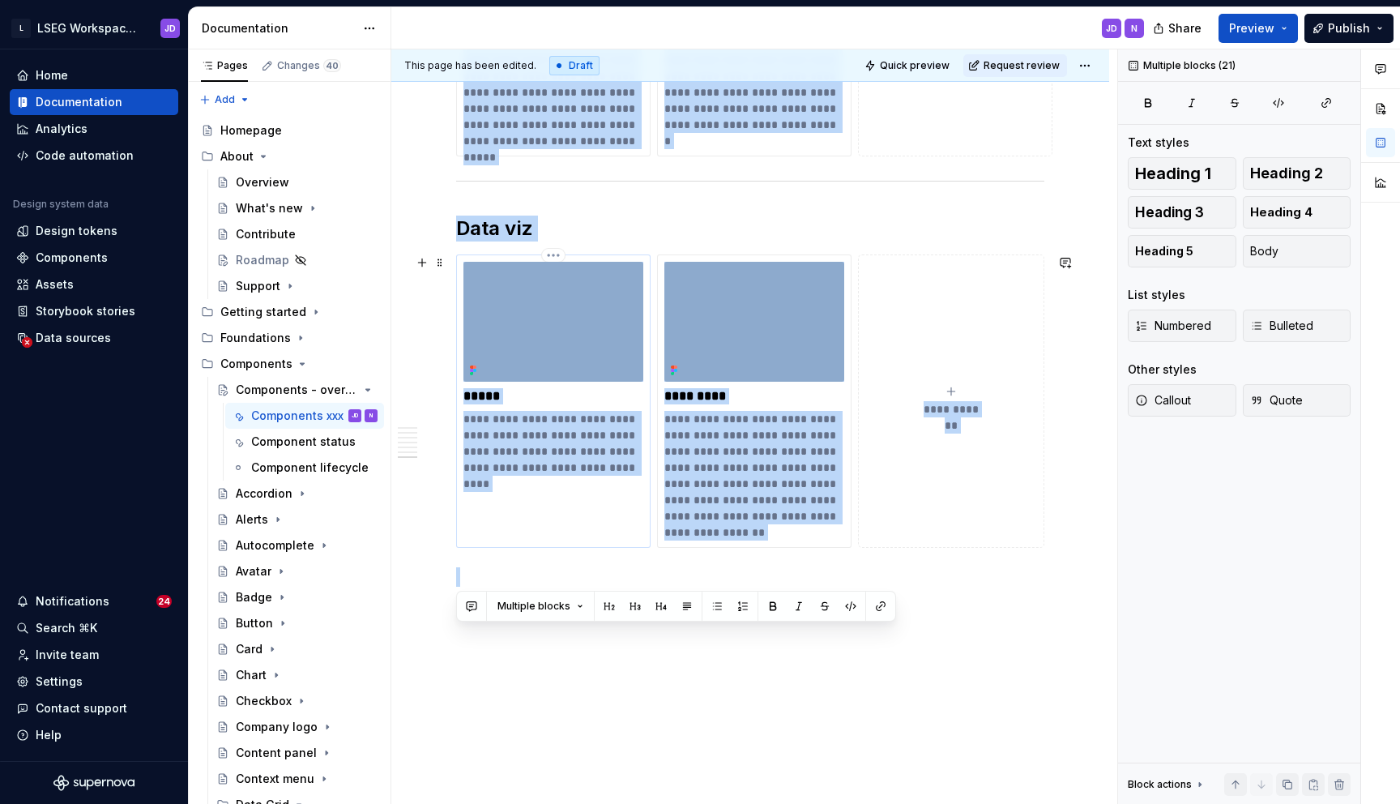
click at [502, 438] on p "**********" at bounding box center [553, 451] width 180 height 81
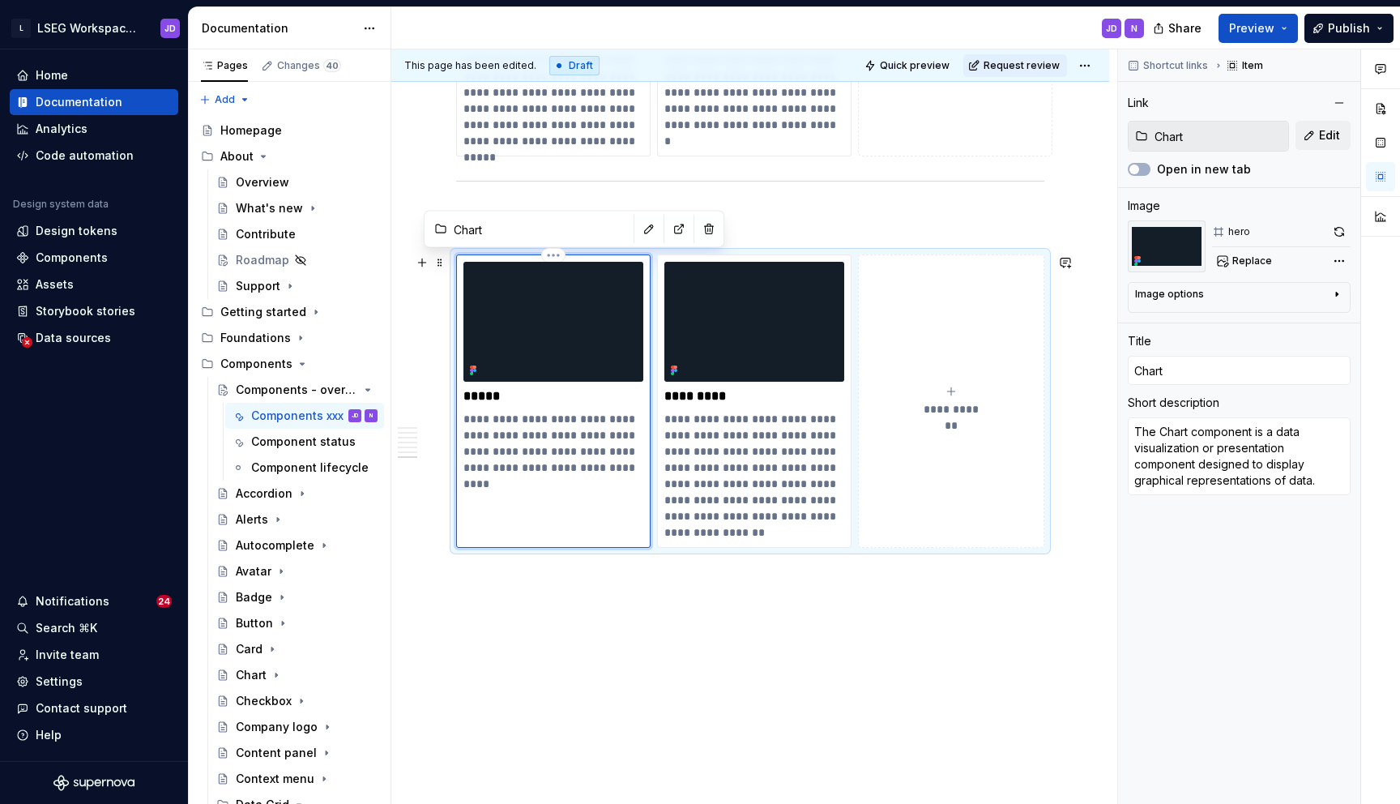
click at [502, 435] on p "**********" at bounding box center [553, 451] width 180 height 81
type textarea "*"
type textarea "The Chart component is a data visualiation or presentation component designed t…"
type textarea "*"
type textarea "The Chart component is a data visualisation or presentation component designed …"
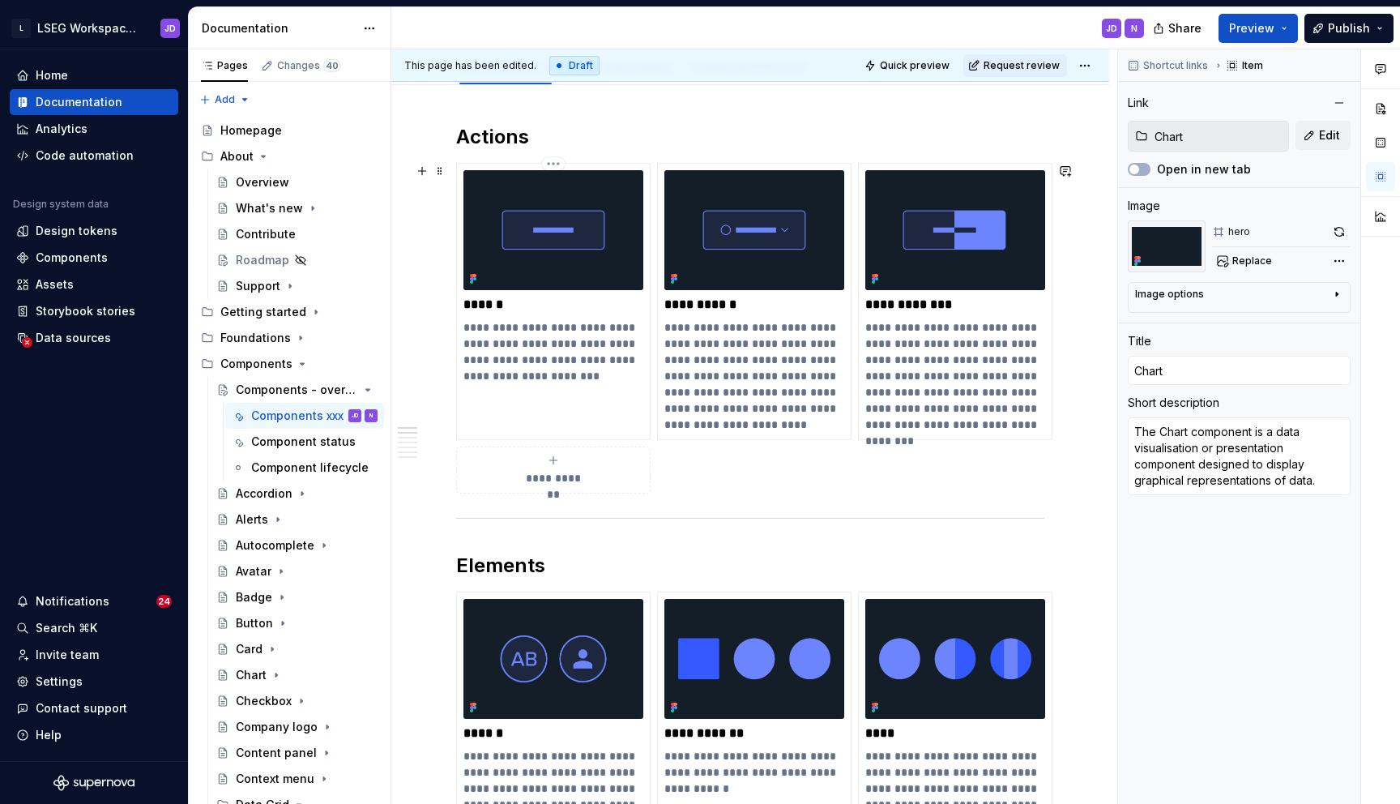
scroll to position [0, 0]
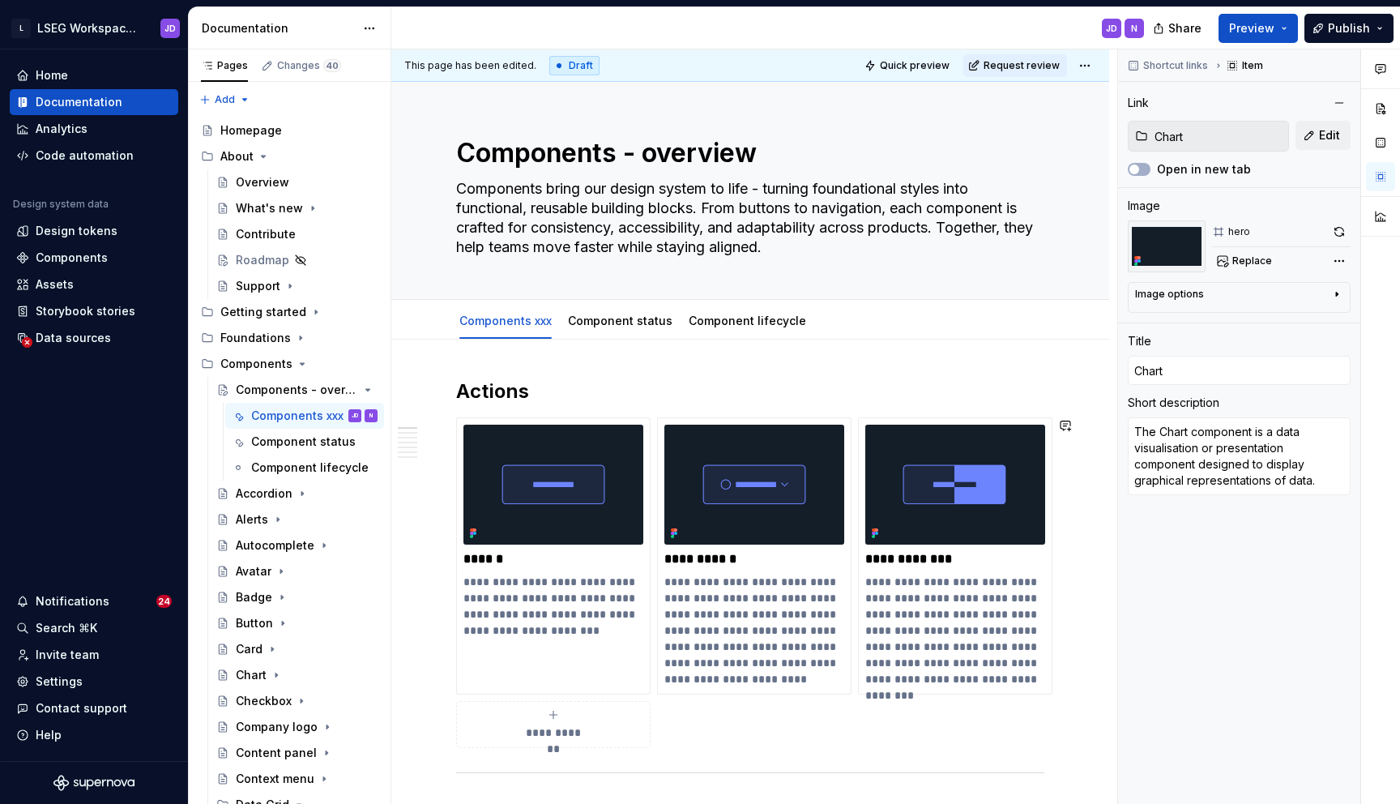
type textarea "*"
